Goal: Check status: Check status

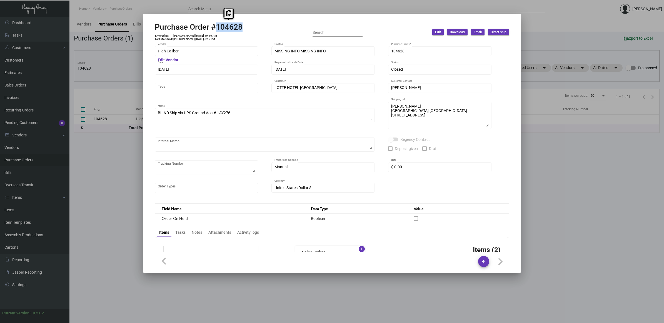
scroll to position [243, 0]
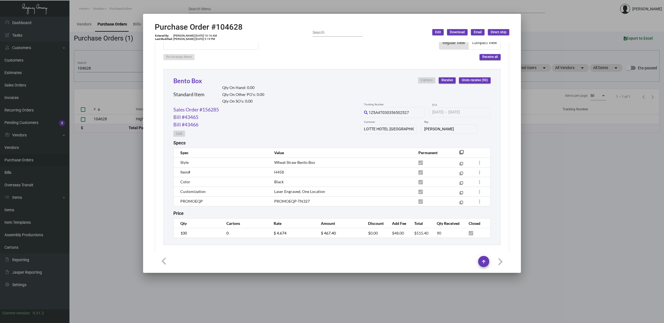
click at [85, 68] on div at bounding box center [332, 161] width 664 height 323
click at [85, 68] on input "104628" at bounding box center [124, 68] width 94 height 4
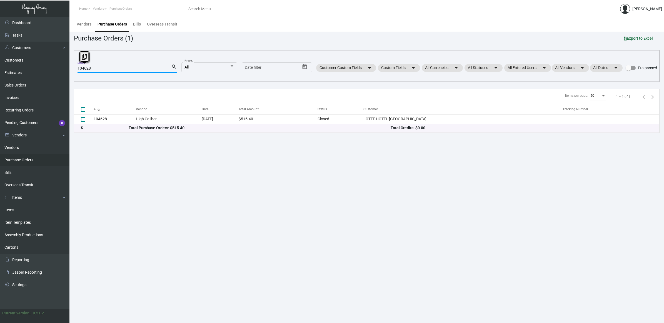
click at [85, 68] on input "104628" at bounding box center [124, 68] width 94 height 4
paste input "645"
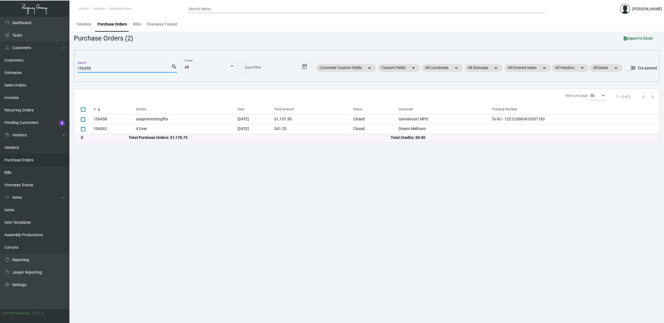
type input "106458"
click at [157, 118] on td "usapromotiongifts" at bounding box center [187, 119] width 102 height 10
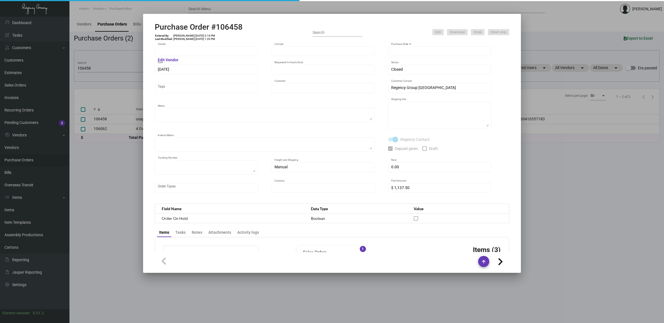
type input "usapromotiongifts"
type input "[PERSON_NAME] ."
type input "106458"
type input "[DATE]"
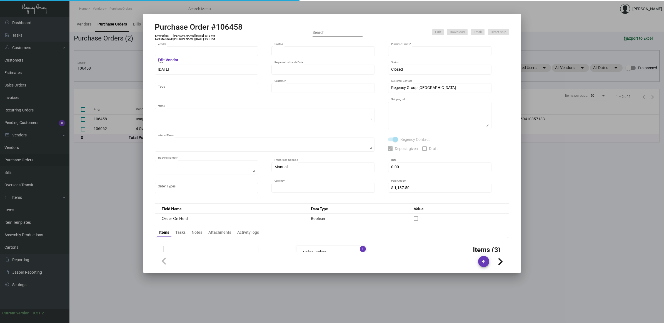
type input "Gansevoort MPD"
type textarea "Reorder - Purchase Order #100013 / Please Air ship."
type textarea "Regency Group NJ - [PERSON_NAME] [STREET_ADDRESS]"
type textarea "7/17 - RD ACH [DATE]"
checkbox input "true"
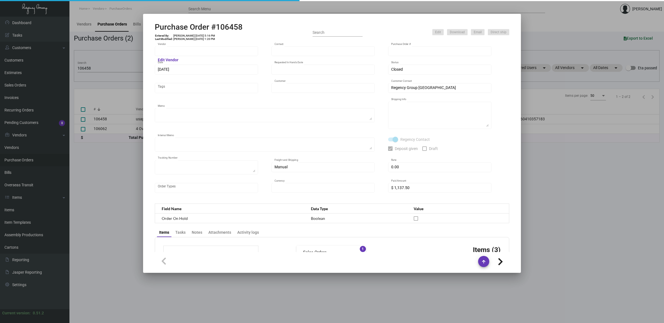
checkbox input "true"
type textarea "To NJ - 1ZC223060410357183"
type input "$ 0.00"
type input "United States Dollar $"
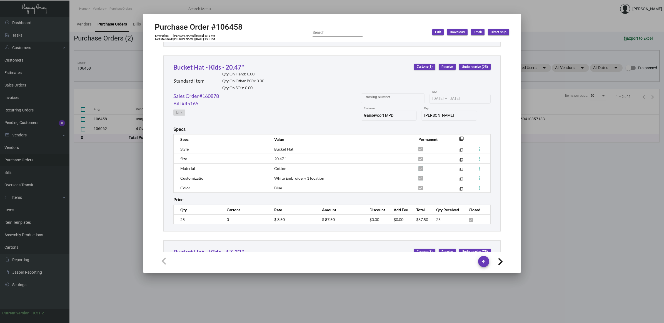
scroll to position [443, 0]
